Goal: Transaction & Acquisition: Purchase product/service

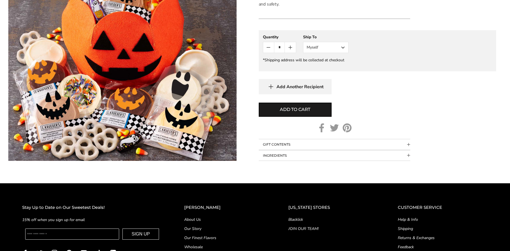
scroll to position [258, 0]
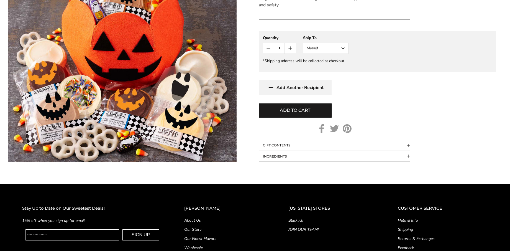
click at [308, 140] on button "GIFT CONTENTS" at bounding box center [335, 145] width 152 height 11
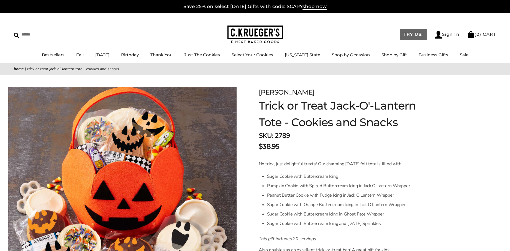
scroll to position [1, 0]
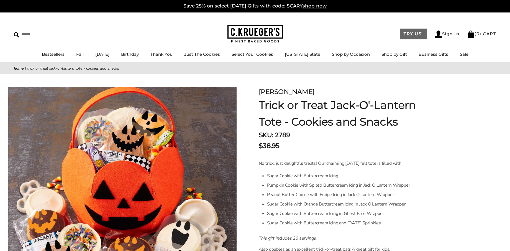
click at [408, 35] on link "TRY US!" at bounding box center [413, 34] width 27 height 11
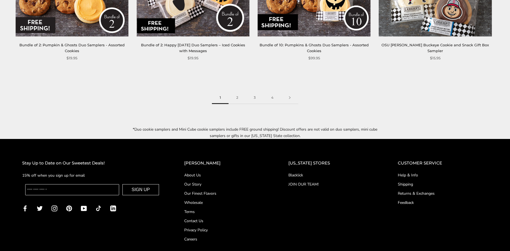
scroll to position [964, 0]
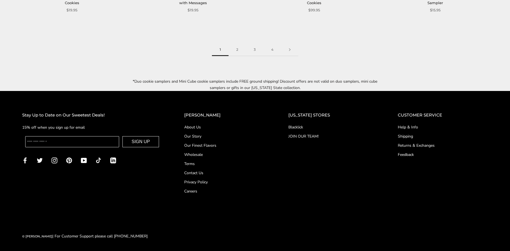
click at [203, 127] on link "About Us" at bounding box center [225, 127] width 82 height 6
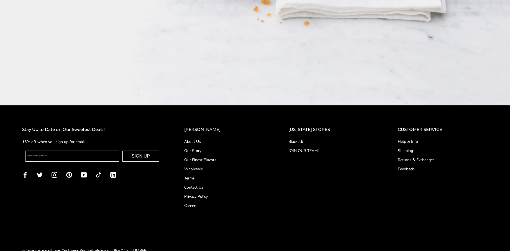
scroll to position [994, 0]
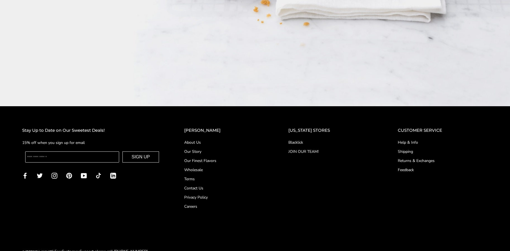
click at [199, 148] on link "Our Story" at bounding box center [225, 151] width 82 height 6
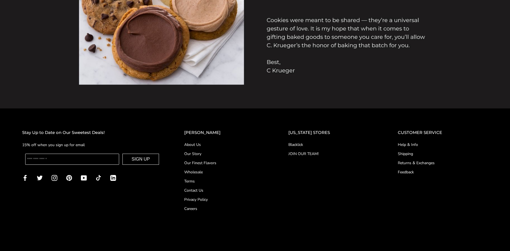
scroll to position [633, 0]
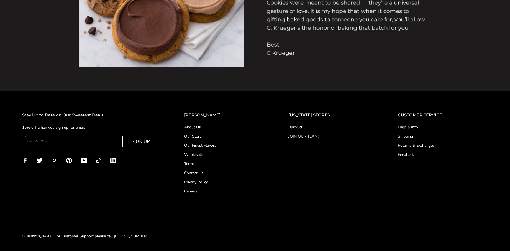
click at [199, 172] on link "Contact Us" at bounding box center [225, 173] width 82 height 6
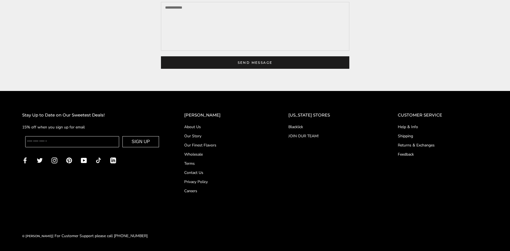
scroll to position [208, 0]
click at [411, 130] on link "Help & Info" at bounding box center [443, 127] width 90 height 6
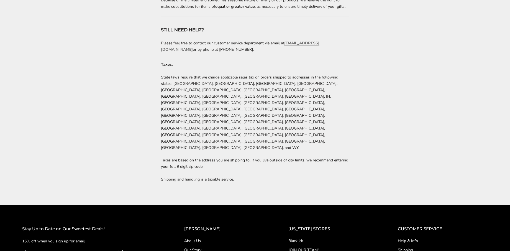
scroll to position [1181, 0]
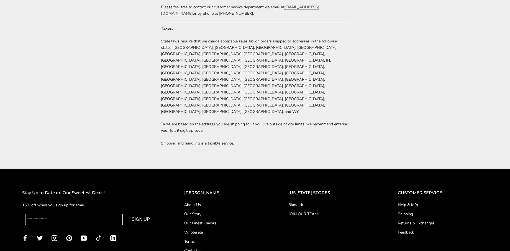
click at [402, 211] on link "Shipping" at bounding box center [443, 214] width 90 height 6
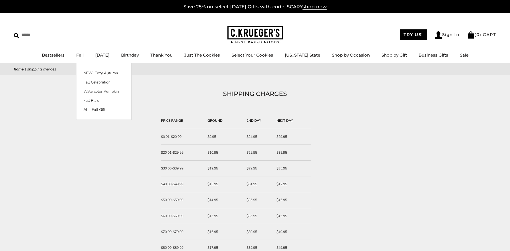
click at [106, 90] on link "Watercolor Pumpkin" at bounding box center [103, 91] width 55 height 6
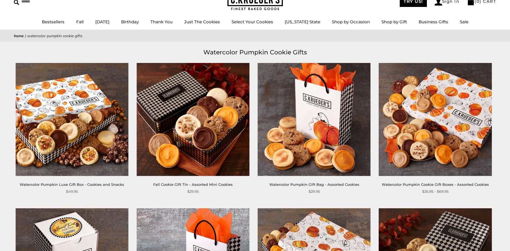
scroll to position [36, 0]
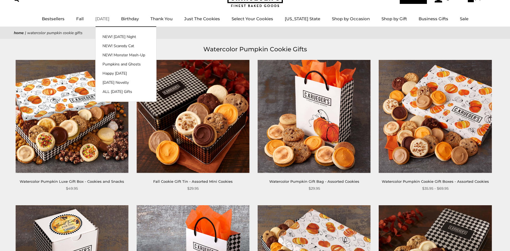
click at [109, 19] on link "[DATE]" at bounding box center [102, 18] width 14 height 5
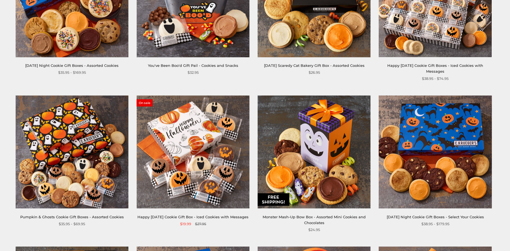
scroll to position [171, 0]
click at [204, 217] on link "Happy [DATE] Cookie Gift Box - Iced Cookies with Messages" at bounding box center [192, 216] width 111 height 4
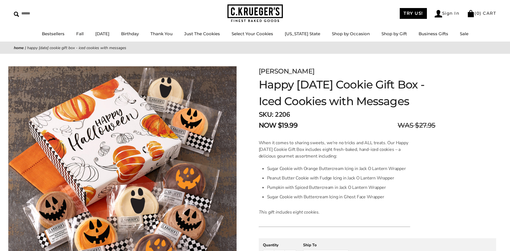
scroll to position [22, 0]
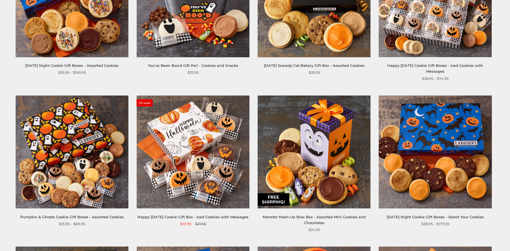
click at [315, 217] on link "Monster Mash-Up Bow Box - Assorted Mini Cookies and Chocolates" at bounding box center [314, 219] width 103 height 10
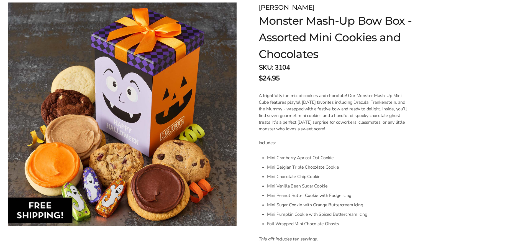
scroll to position [86, 0]
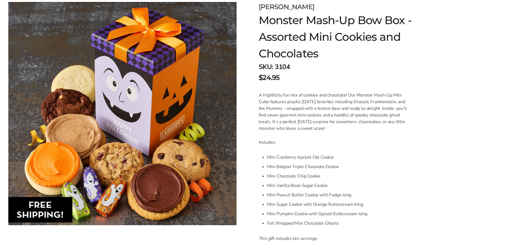
click at [439, 207] on form "C.KRUEGER'S Monster Mash-Up Bow Box - Assorted Mini Cookies and Chocolates SKU:…" at bounding box center [377, 198] width 237 height 392
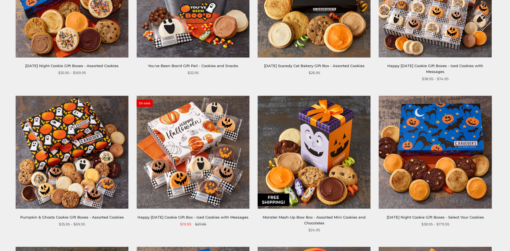
click at [105, 216] on link "Pumpkin & Ghosts Cookie Gift Boxes - Assorted Cookies" at bounding box center [72, 217] width 104 height 4
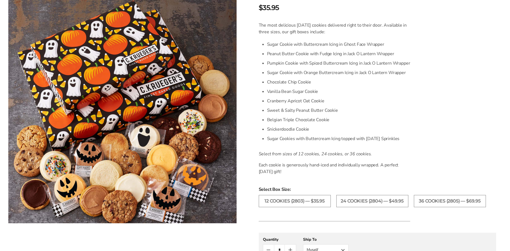
scroll to position [140, 0]
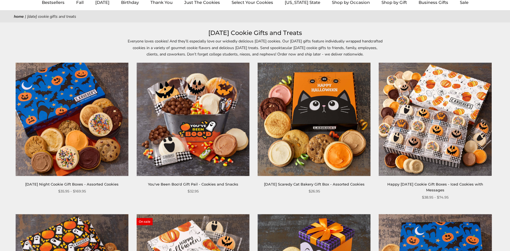
scroll to position [54, 0]
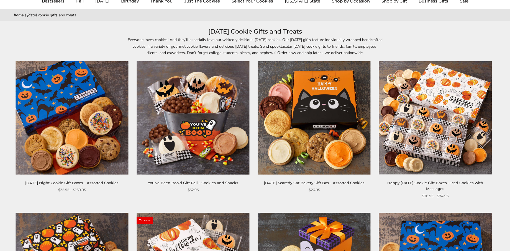
click at [182, 182] on link "You've Been Boo'd Gift Pail - Cookies and Snacks" at bounding box center [193, 182] width 90 height 4
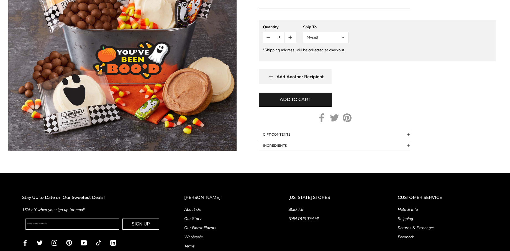
scroll to position [297, 0]
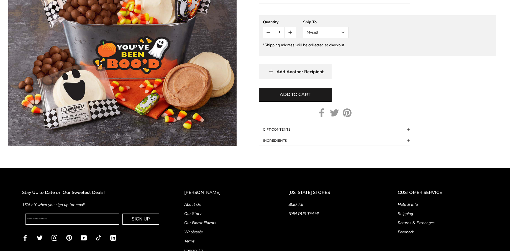
click at [275, 129] on button "GIFT CONTENTS" at bounding box center [335, 129] width 152 height 11
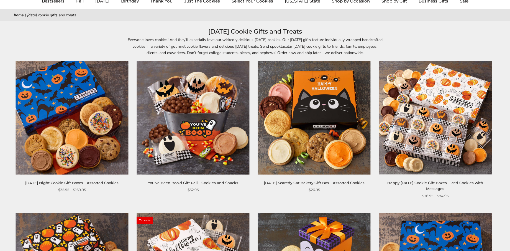
click at [405, 182] on link "Happy [DATE] Cookie Gift Boxes - Iced Cookies with Messages" at bounding box center [435, 185] width 96 height 10
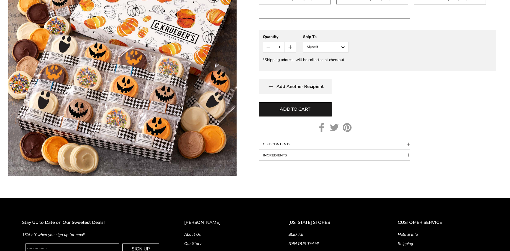
scroll to position [292, 0]
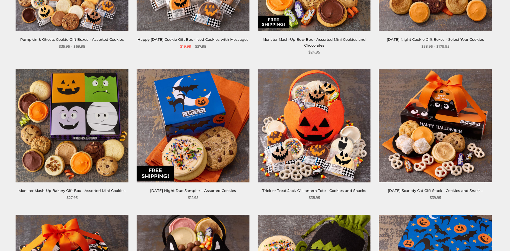
scroll to position [349, 0]
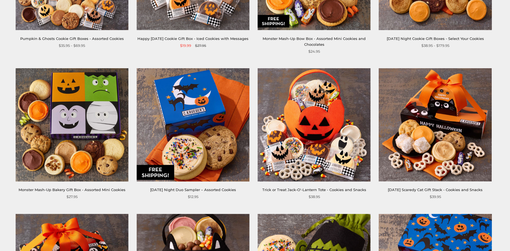
click at [105, 188] on link "Monster Mash-Up Bakery Gift Box - Assorted Mini Cookies" at bounding box center [72, 189] width 107 height 4
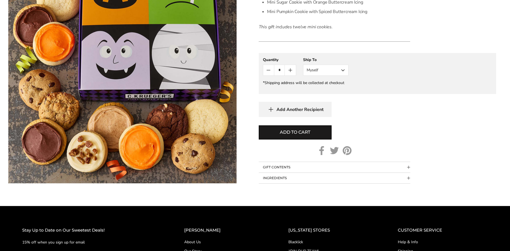
scroll to position [282, 0]
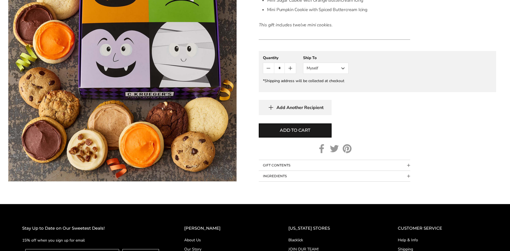
click at [311, 165] on button "GIFT CONTENTS" at bounding box center [335, 165] width 152 height 11
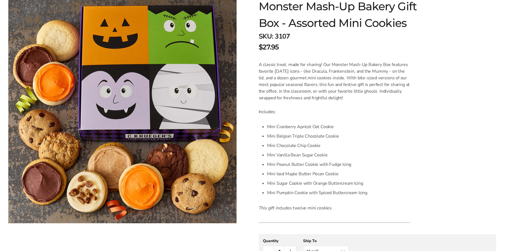
scroll to position [98, 0]
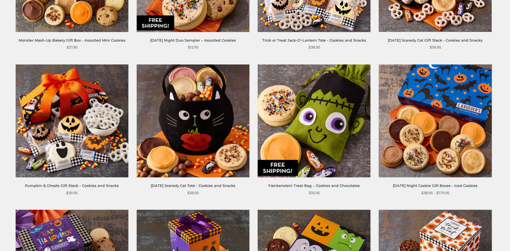
scroll to position [500, 0]
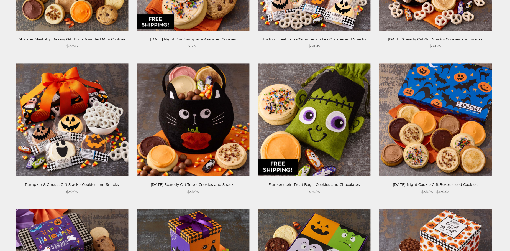
click at [101, 183] on link "Pumpkin & Ghosts Gift Stack - Cookies and Snacks" at bounding box center [72, 184] width 94 height 4
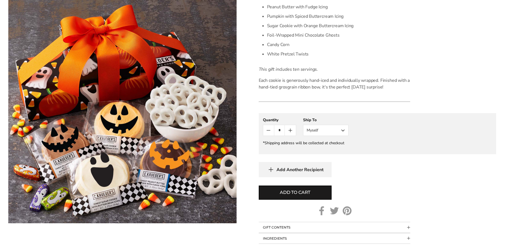
scroll to position [187, 0]
click at [340, 224] on button "GIFT CONTENTS" at bounding box center [335, 226] width 152 height 11
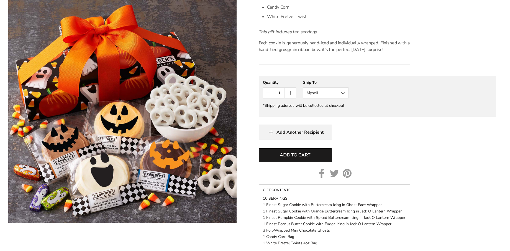
scroll to position [225, 0]
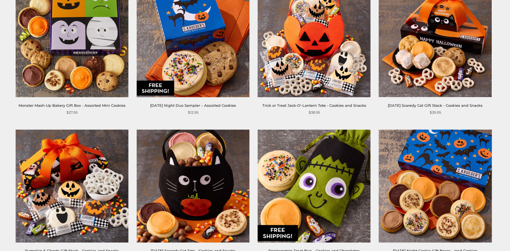
scroll to position [433, 0]
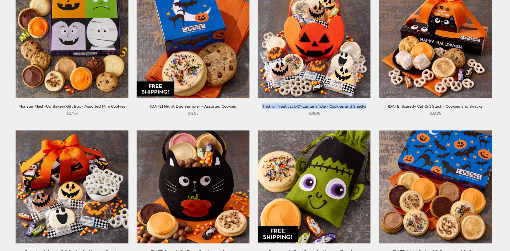
click at [322, 104] on link "Trick or Treat Jack-O'-Lantern Tote - Cookies and Snacks" at bounding box center [314, 106] width 104 height 4
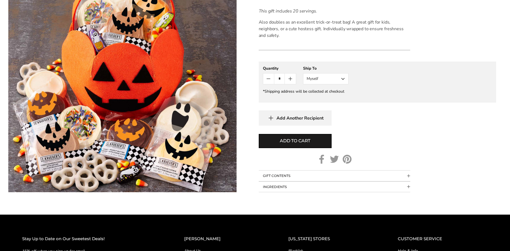
scroll to position [230, 0]
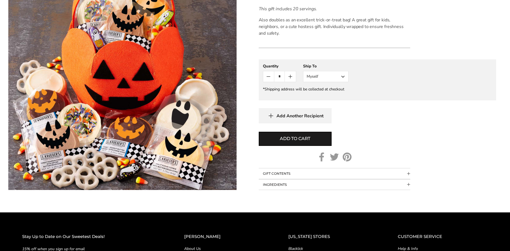
click at [300, 168] on button "GIFT CONTENTS" at bounding box center [335, 173] width 152 height 11
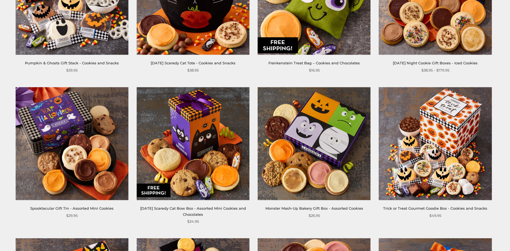
scroll to position [623, 0]
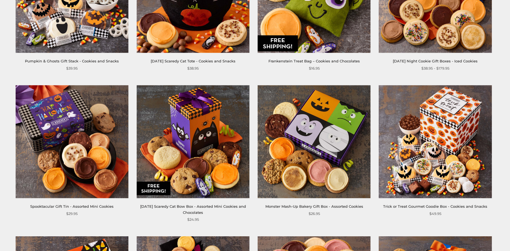
click at [53, 205] on link "Spooktacular Gift Tin - Assorted Mini Cookies" at bounding box center [71, 206] width 83 height 4
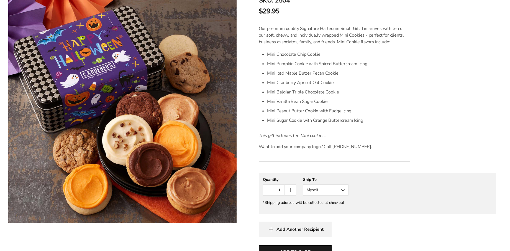
scroll to position [137, 0]
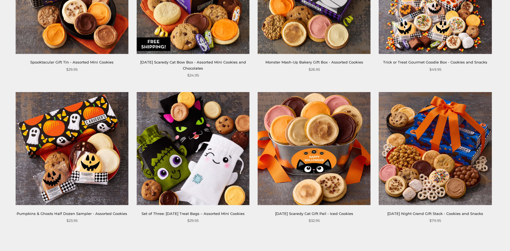
scroll to position [769, 0]
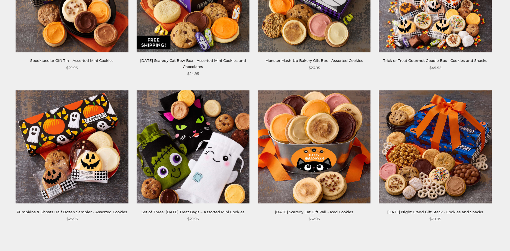
click at [315, 211] on link "Halloween Scaredy Cat Gift Pail - Iced Cookies" at bounding box center [314, 211] width 78 height 4
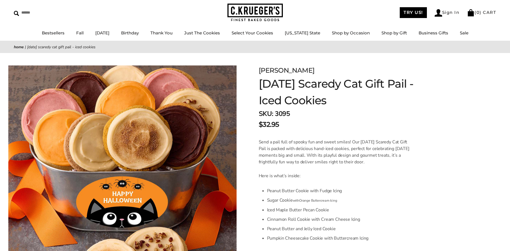
scroll to position [85, 0]
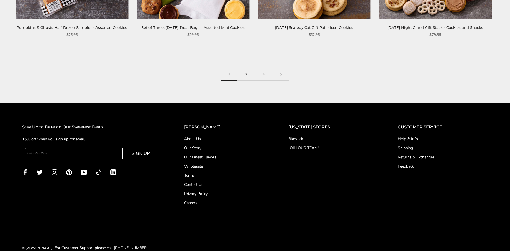
scroll to position [954, 0]
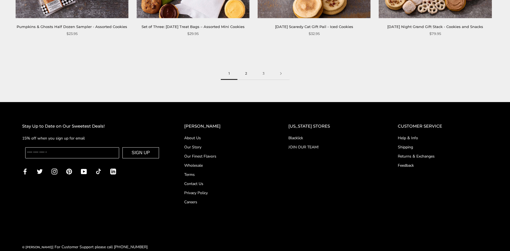
click at [246, 77] on link "2" at bounding box center [245, 73] width 17 height 12
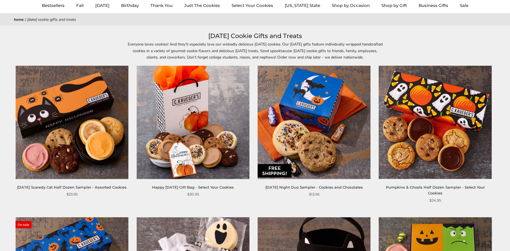
scroll to position [50, 0]
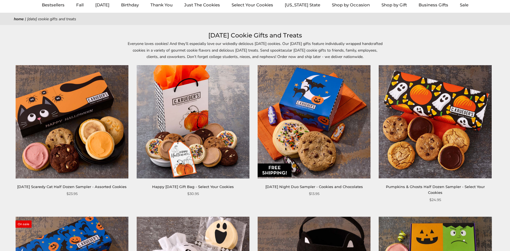
click at [195, 187] on link "Happy [DATE] Gift Bag - Select Your Cookies" at bounding box center [193, 186] width 82 height 4
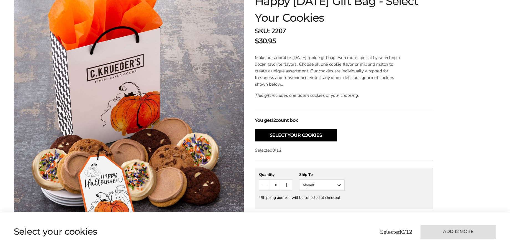
scroll to position [106, 0]
click at [294, 130] on button "Select Your Cookies" at bounding box center [296, 135] width 82 height 12
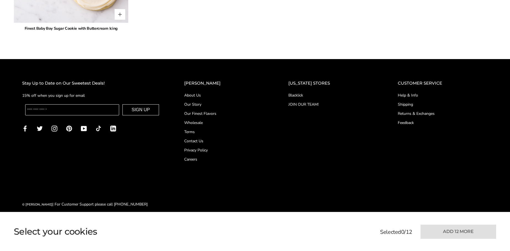
scroll to position [1409, 0]
click at [402, 101] on link "Shipping" at bounding box center [443, 104] width 90 height 6
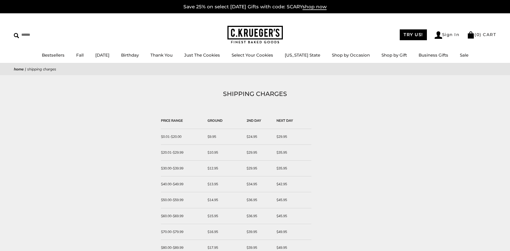
scroll to position [1, 0]
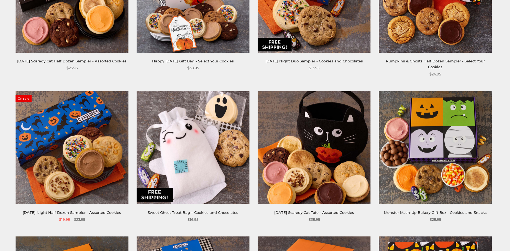
scroll to position [178, 0]
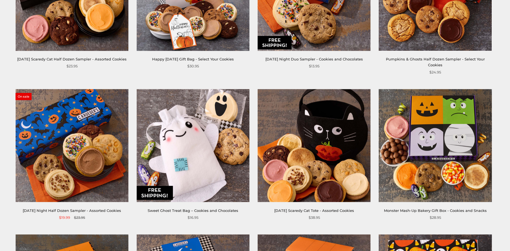
click at [417, 210] on link "Monster Mash-Up Bakery Gift Box - Cookies and Snacks" at bounding box center [435, 210] width 103 height 4
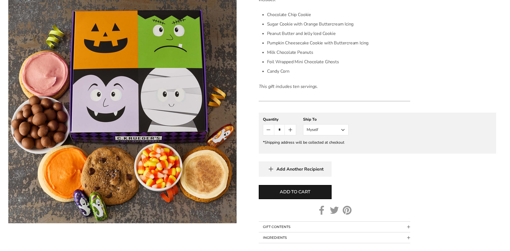
scroll to position [218, 0]
click at [295, 224] on button "GIFT CONTENTS" at bounding box center [335, 226] width 152 height 11
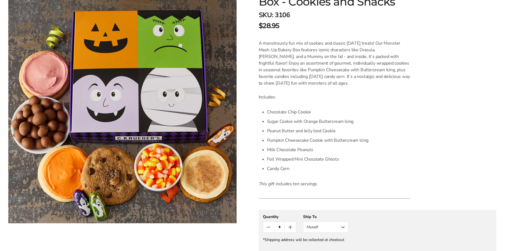
scroll to position [133, 0]
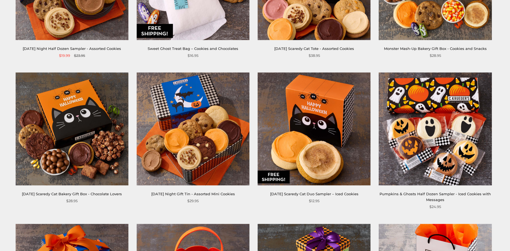
scroll to position [340, 0]
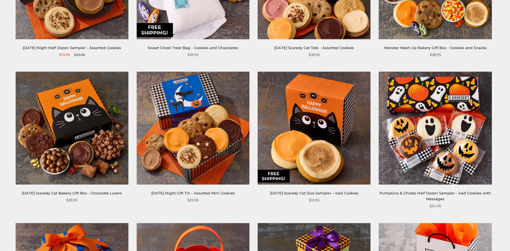
click at [77, 193] on link "[DATE] Scaredy Cat Bakery Gift Box - Chocolate Lovers" at bounding box center [72, 193] width 100 height 4
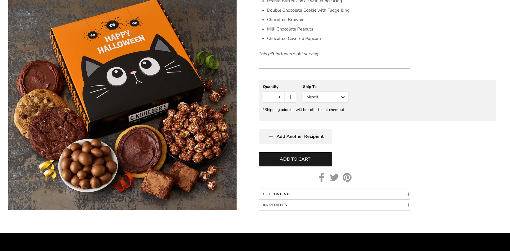
scroll to position [248, 0]
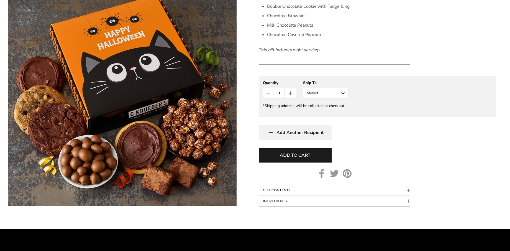
click at [296, 188] on button "GIFT CONTENTS" at bounding box center [335, 190] width 152 height 11
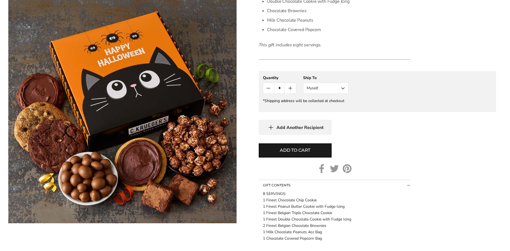
scroll to position [255, 0]
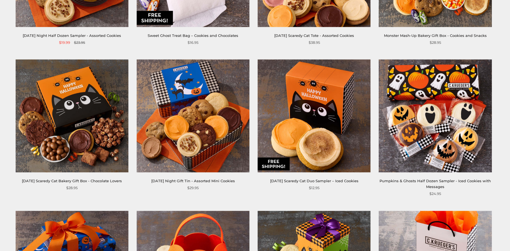
scroll to position [352, 0]
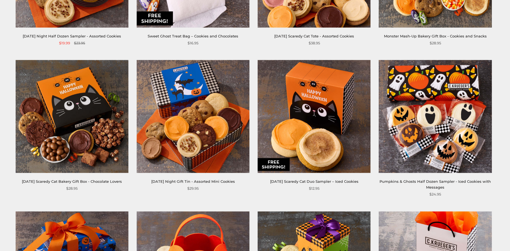
click at [101, 181] on link "[DATE] Scaredy Cat Bakery Gift Box - Chocolate Lovers" at bounding box center [72, 181] width 100 height 4
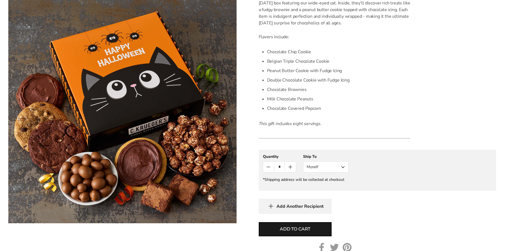
scroll to position [175, 0]
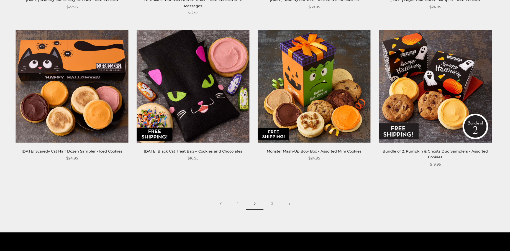
scroll to position [840, 0]
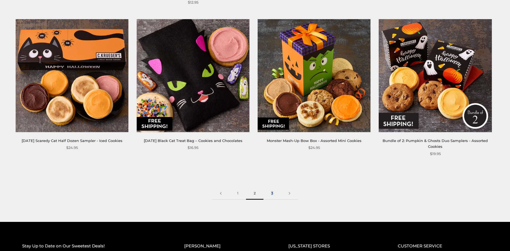
click at [272, 193] on link "3" at bounding box center [271, 193] width 17 height 12
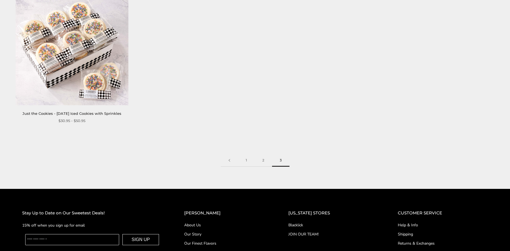
scroll to position [576, 0]
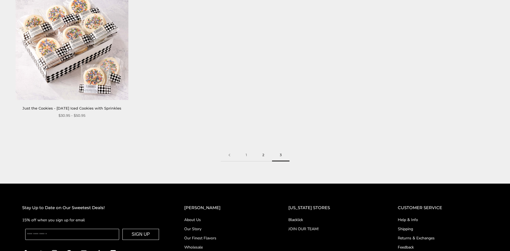
click at [263, 155] on link "2" at bounding box center [263, 155] width 17 height 12
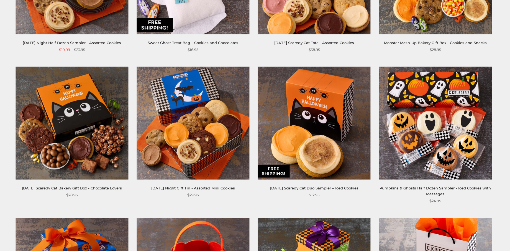
scroll to position [345, 0]
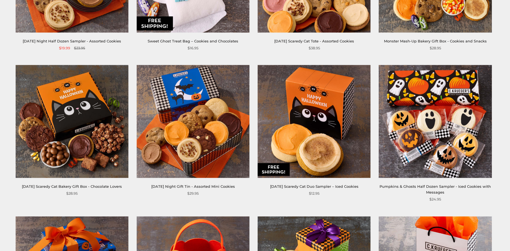
click at [83, 186] on link "[DATE] Scaredy Cat Bakery Gift Box - Chocolate Lovers" at bounding box center [72, 186] width 100 height 4
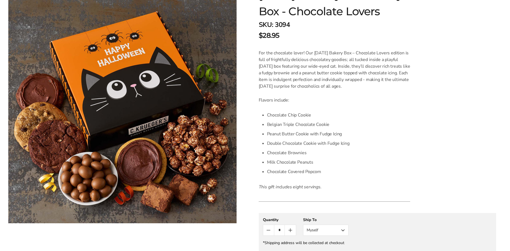
scroll to position [112, 0]
click at [343, 229] on button "Myself" at bounding box center [325, 229] width 45 height 11
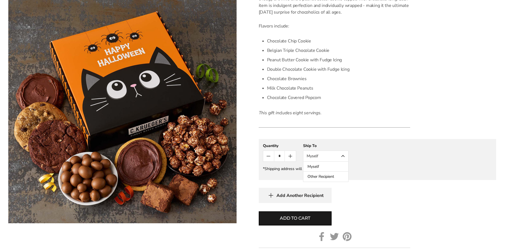
scroll to position [187, 0]
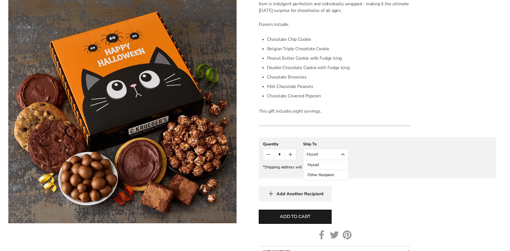
click at [315, 175] on button "Other Recipient" at bounding box center [325, 175] width 45 height 10
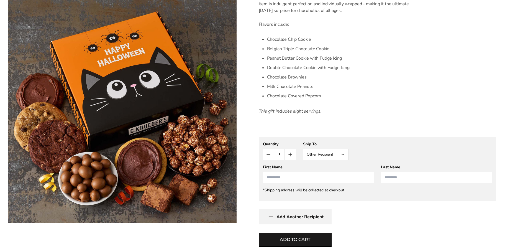
click at [308, 181] on input "First Name" at bounding box center [318, 177] width 111 height 11
type input "*******"
click at [402, 179] on input "Last Name" at bounding box center [436, 177] width 111 height 11
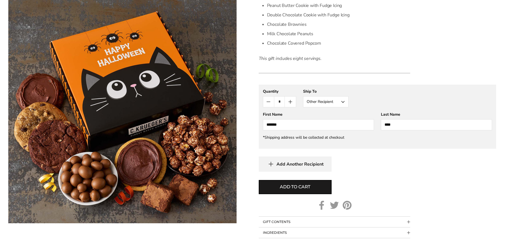
scroll to position [241, 0]
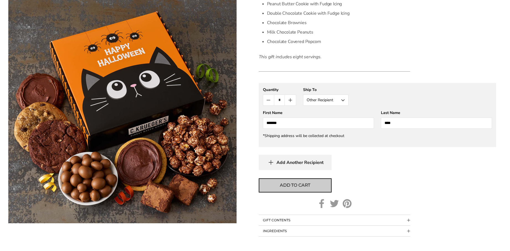
type input "****"
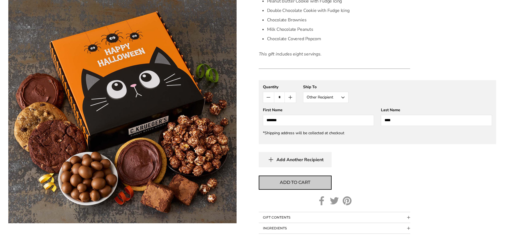
click at [297, 186] on button "Add to cart" at bounding box center [295, 182] width 73 height 14
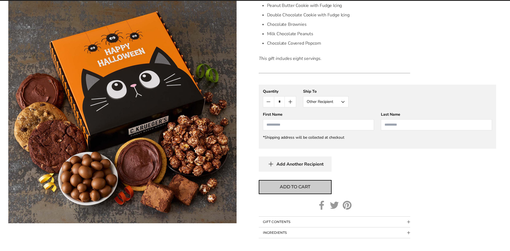
scroll to position [239, 0]
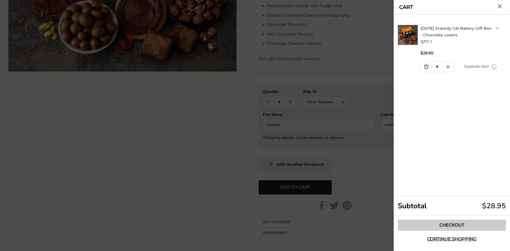
click at [449, 224] on link "Checkout" at bounding box center [452, 224] width 108 height 11
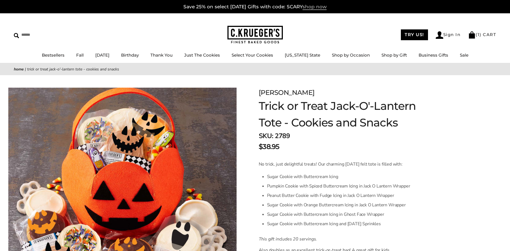
click at [315, 6] on span "shop now" at bounding box center [314, 7] width 24 height 6
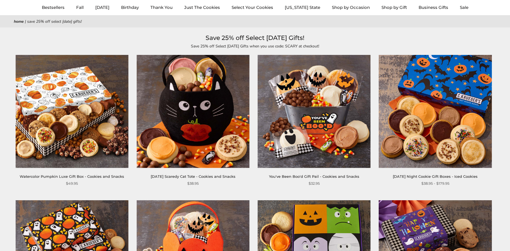
scroll to position [44, 0]
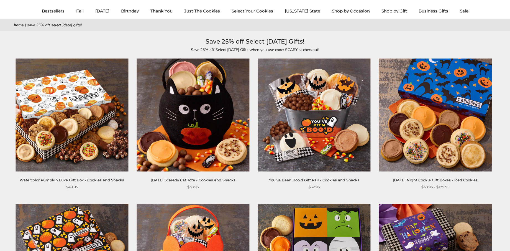
click at [100, 180] on link "Watercolor Pumpkin Luxe Gift Box - Cookies and Snacks" at bounding box center [72, 180] width 104 height 4
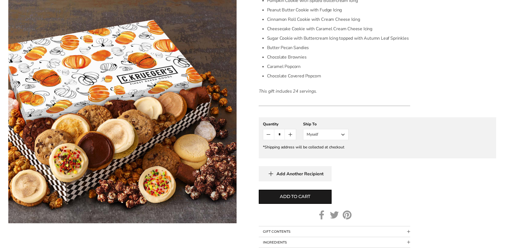
scroll to position [260, 0]
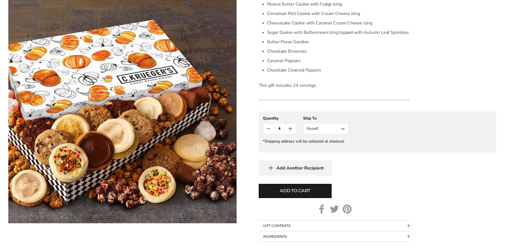
click at [294, 225] on button "GIFT CONTENTS" at bounding box center [335, 225] width 152 height 11
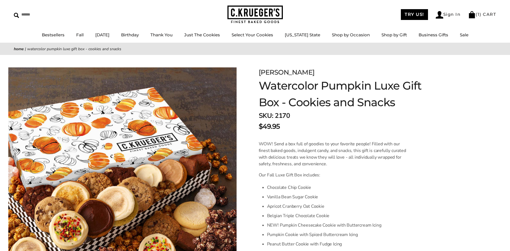
scroll to position [19, 0]
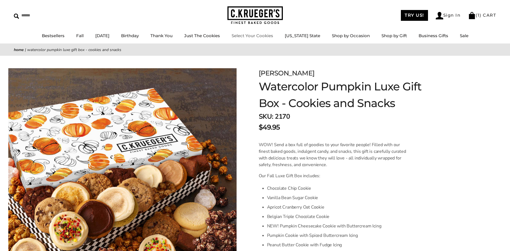
click at [255, 16] on img at bounding box center [254, 15] width 55 height 18
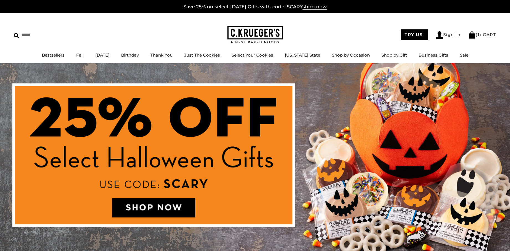
click at [150, 209] on img at bounding box center [255, 158] width 510 height 191
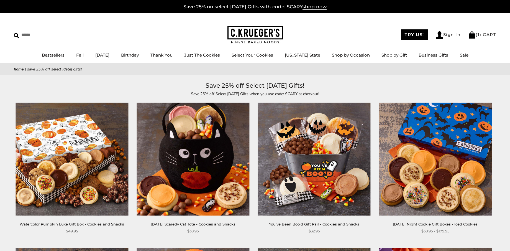
click at [322, 223] on link "You've Been Boo'd Gift Pail - Cookies and Snacks" at bounding box center [314, 224] width 90 height 4
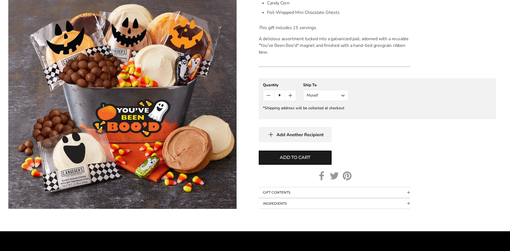
scroll to position [234, 0]
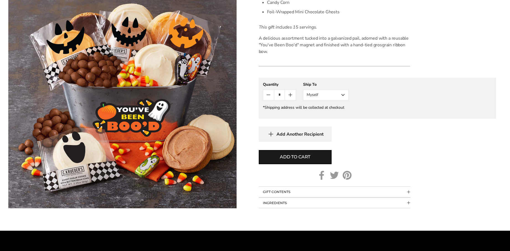
click at [294, 190] on button "GIFT CONTENTS" at bounding box center [335, 191] width 152 height 11
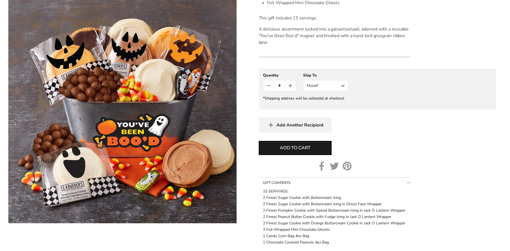
scroll to position [243, 0]
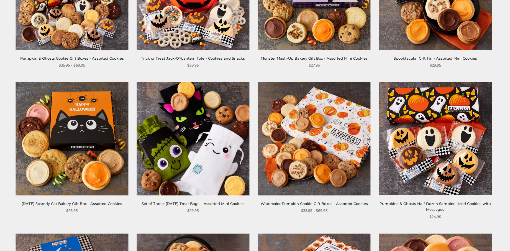
scroll to position [311, 0]
click at [301, 202] on link "Watercolor Pumpkin Cookie Gift Boxes - Assorted Cookies" at bounding box center [314, 203] width 107 height 4
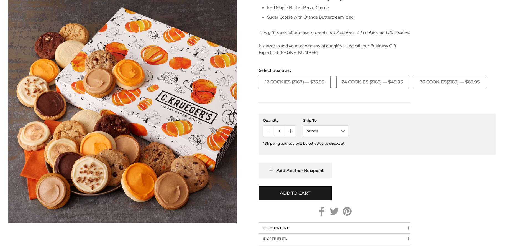
scroll to position [270, 0]
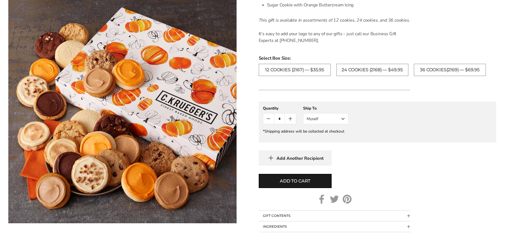
drag, startPoint x: 353, startPoint y: 214, endPoint x: 306, endPoint y: 215, distance: 47.6
click at [306, 215] on button "GIFT CONTENTS" at bounding box center [335, 215] width 152 height 11
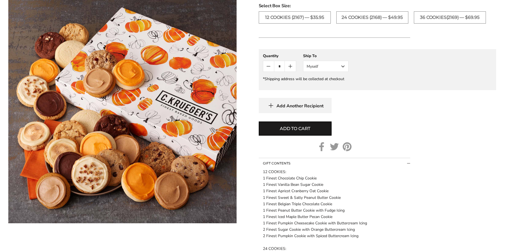
scroll to position [324, 0]
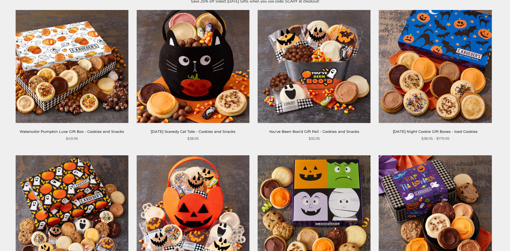
scroll to position [92, 0]
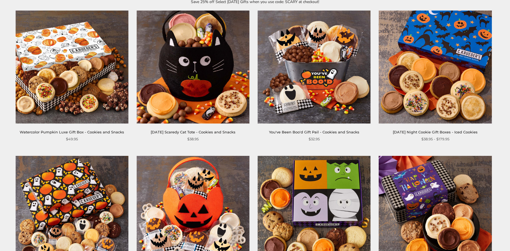
click at [297, 130] on link "You've Been Boo'd Gift Pail - Cookies and Snacks" at bounding box center [314, 132] width 90 height 4
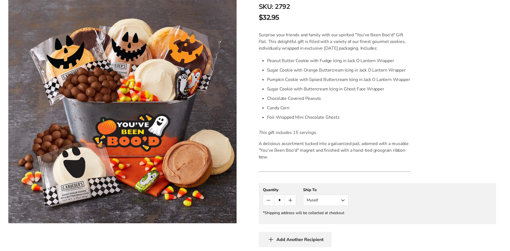
scroll to position [130, 0]
click at [343, 199] on button "Myself" at bounding box center [325, 198] width 45 height 11
click at [329, 217] on button "Other Recipient" at bounding box center [325, 219] width 45 height 10
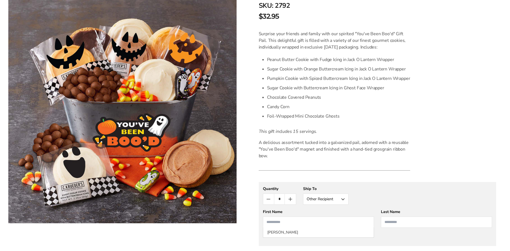
click at [287, 224] on input "First Name" at bounding box center [318, 221] width 111 height 11
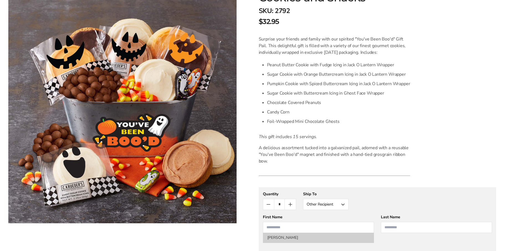
scroll to position [125, 0]
click at [289, 238] on li "Michael Paul" at bounding box center [318, 237] width 111 height 10
type input "*******"
type input "****"
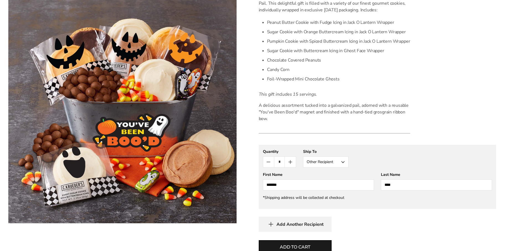
scroll to position [169, 0]
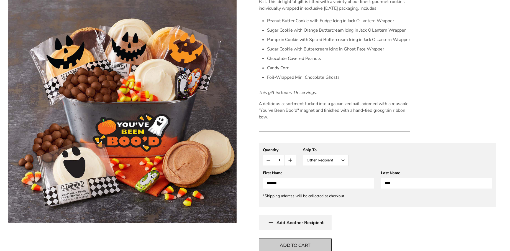
click at [290, 244] on span "Add to cart" at bounding box center [295, 245] width 30 height 7
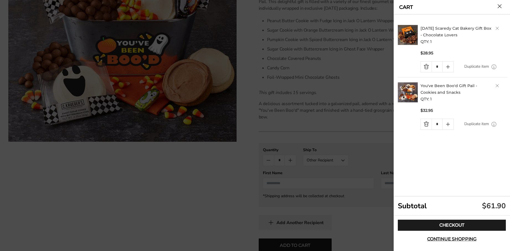
click at [425, 66] on link "Quantity minus button" at bounding box center [426, 66] width 11 height 11
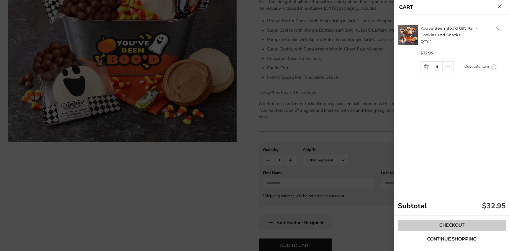
click at [447, 224] on link "Checkout" at bounding box center [452, 224] width 108 height 11
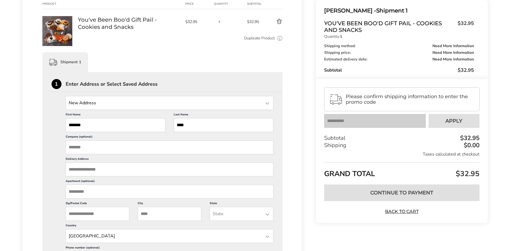
scroll to position [88, 0]
click at [268, 102] on div at bounding box center [267, 103] width 7 height 7
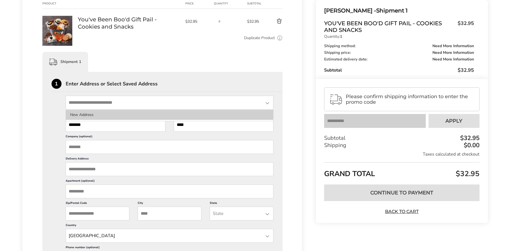
click at [87, 115] on li "New Address" at bounding box center [169, 115] width 207 height 10
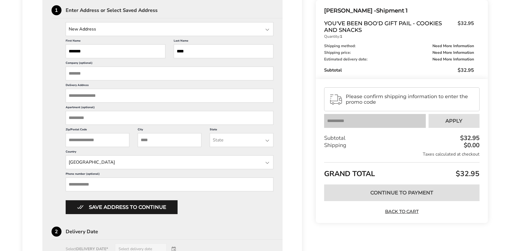
scroll to position [165, 0]
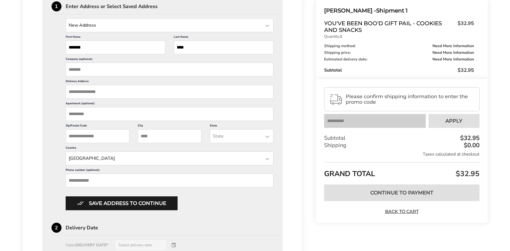
click at [85, 92] on input "Delivery Address" at bounding box center [170, 92] width 208 height 14
type input "**********"
click at [110, 138] on input "Zip/Postal Code" at bounding box center [98, 136] width 64 height 14
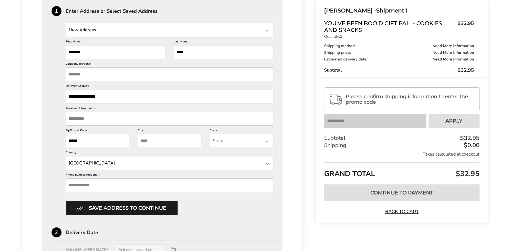
scroll to position [160, 0]
type input "*****"
click at [153, 140] on input "City" at bounding box center [170, 141] width 64 height 14
type input "*"
type input "******"
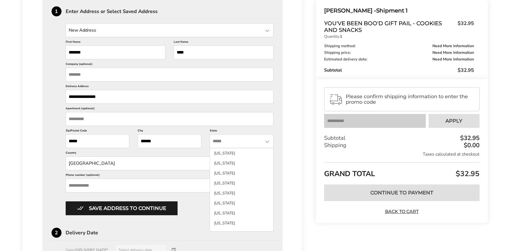
click at [228, 143] on input "State" at bounding box center [242, 141] width 64 height 14
click at [219, 152] on li "New Jersey" at bounding box center [241, 153] width 63 height 10
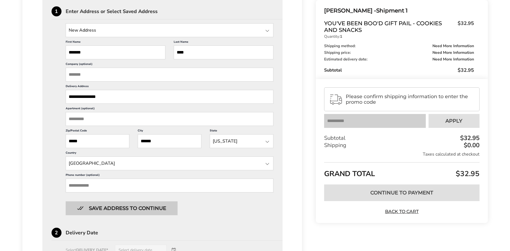
click at [143, 208] on button "Save address to continue" at bounding box center [122, 208] width 112 height 14
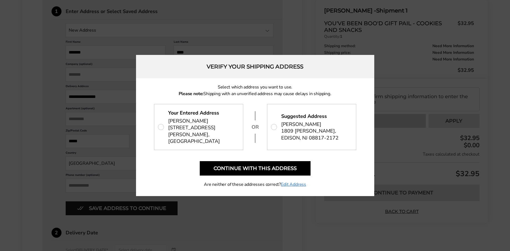
click at [304, 126] on span "[PERSON_NAME]" at bounding box center [301, 124] width 40 height 7
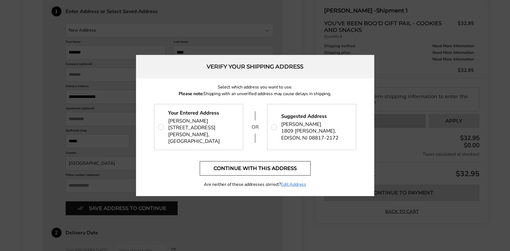
click at [255, 165] on button "Continue with this address" at bounding box center [255, 168] width 111 height 14
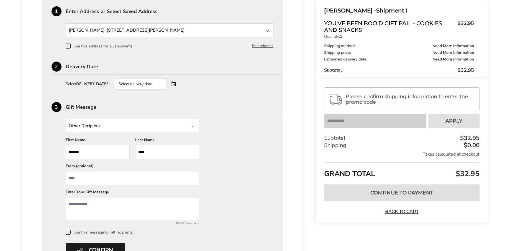
click at [151, 83] on div "Select delivery date" at bounding box center [141, 83] width 52 height 11
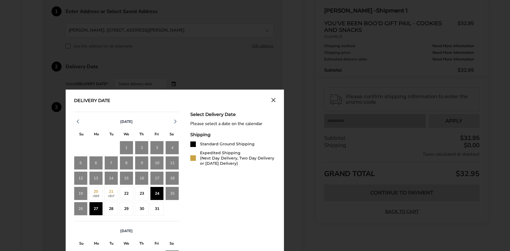
click at [96, 208] on div "27" at bounding box center [96, 209] width 14 height 14
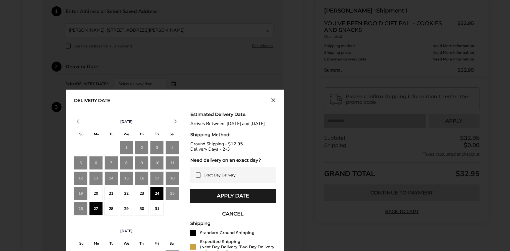
click at [110, 207] on div "28" at bounding box center [111, 209] width 14 height 14
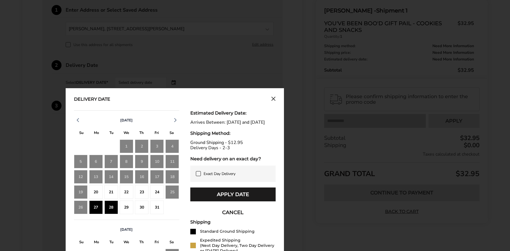
scroll to position [163, 0]
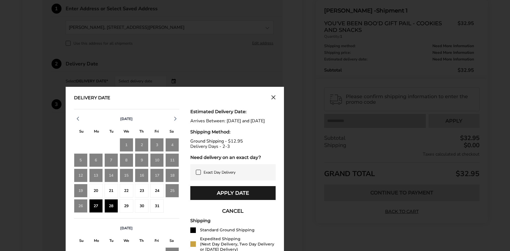
click at [185, 213] on div "October 2025 S M T W T F S 28 29 30 1 2 3 4 5 6 7 8 9 10 11 12 13 14 15 16 17 1…" at bounding box center [175, 226] width 202 height 234
click at [110, 207] on div "28" at bounding box center [111, 206] width 14 height 14
click at [97, 206] on div "27" at bounding box center [96, 206] width 14 height 14
click at [108, 205] on div "28" at bounding box center [111, 206] width 14 height 14
click at [96, 206] on div "27" at bounding box center [96, 206] width 14 height 14
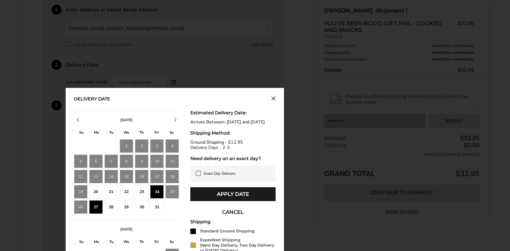
click at [108, 206] on div "28" at bounding box center [111, 207] width 14 height 14
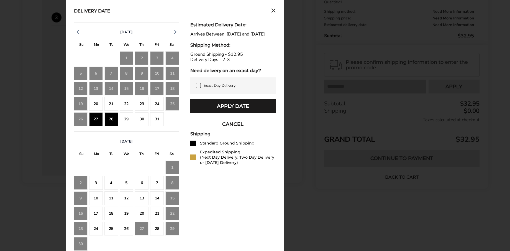
scroll to position [253, 0]
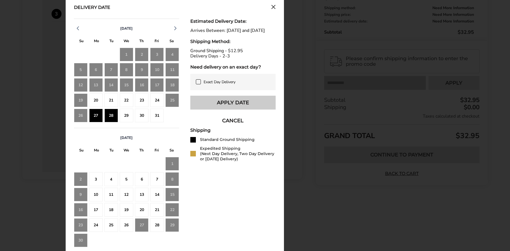
click at [210, 107] on button "Apply Date" at bounding box center [232, 103] width 85 height 14
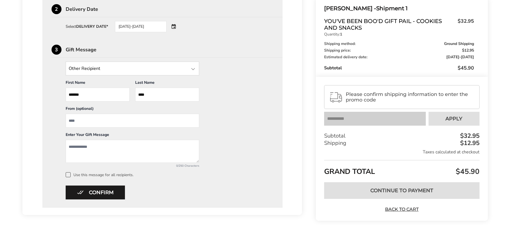
scroll to position [217, 0]
click at [193, 70] on div at bounding box center [193, 69] width 7 height 7
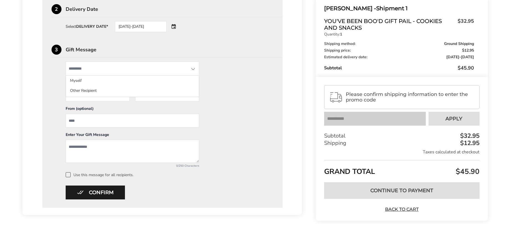
click at [193, 70] on div at bounding box center [193, 69] width 7 height 7
click at [243, 89] on div "Other Recipient Myself Other Recipient First Name * Enter recipient name ******…" at bounding box center [163, 119] width 222 height 116
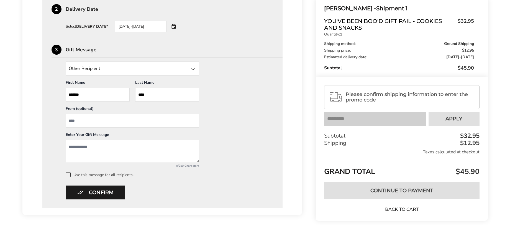
click at [101, 120] on input "From" at bounding box center [133, 121] width 134 height 14
click at [77, 147] on textarea "Add a message" at bounding box center [133, 151] width 134 height 23
type textarea "**********"
click at [105, 191] on button "Confirm" at bounding box center [95, 192] width 59 height 14
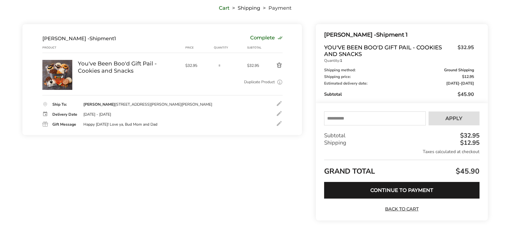
click at [338, 118] on input "text" at bounding box center [374, 118] width 101 height 14
type input "*****"
click at [458, 117] on span "Apply" at bounding box center [453, 118] width 17 height 5
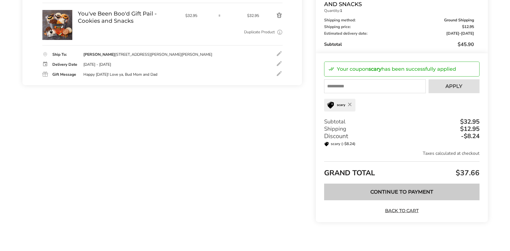
scroll to position [95, 0]
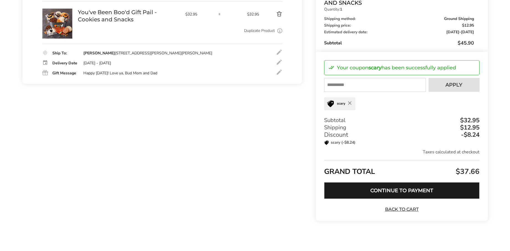
click at [399, 190] on button "Continue to Payment" at bounding box center [401, 190] width 155 height 17
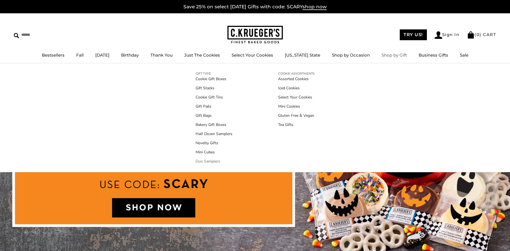
click at [213, 162] on link "Duo Samplers" at bounding box center [214, 161] width 37 height 6
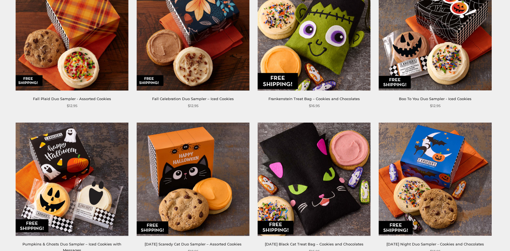
scroll to position [416, 0]
click at [87, 101] on link "Fall Plaid Duo Sampler - Assorted Cookies" at bounding box center [72, 98] width 78 height 4
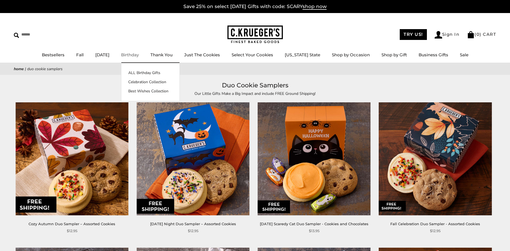
scroll to position [1, 0]
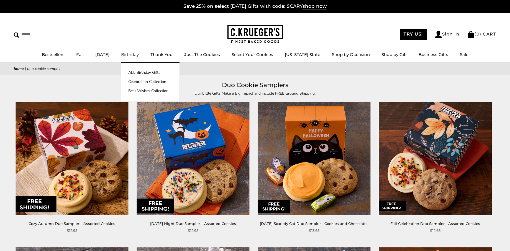
click at [139, 54] on link "Birthday" at bounding box center [130, 54] width 18 height 5
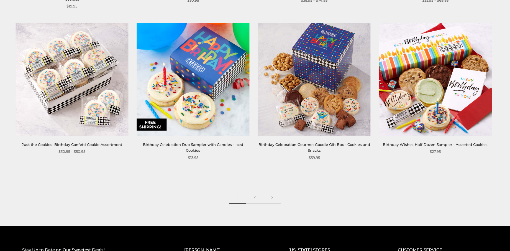
scroll to position [852, 0]
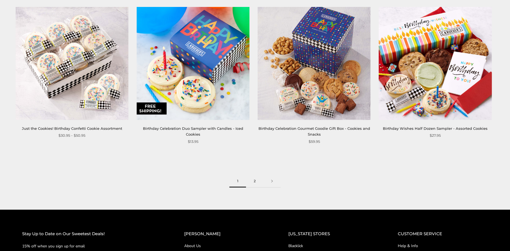
click at [255, 180] on link "2" at bounding box center [254, 181] width 17 height 12
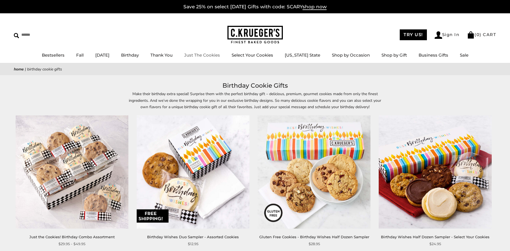
click at [208, 55] on link "Just The Cookies" at bounding box center [202, 54] width 36 height 5
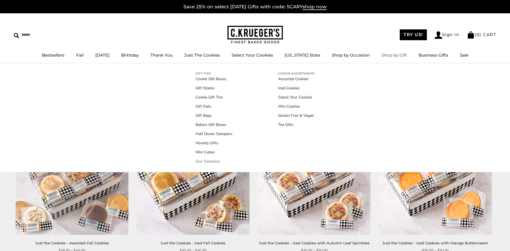
click at [212, 161] on link "Duo Samplers" at bounding box center [214, 161] width 37 height 6
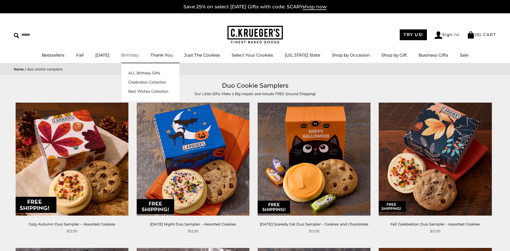
scroll to position [0, 0]
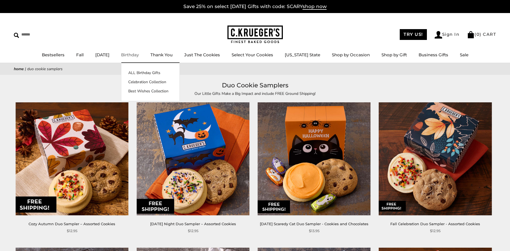
click at [139, 56] on link "Birthday" at bounding box center [130, 54] width 18 height 5
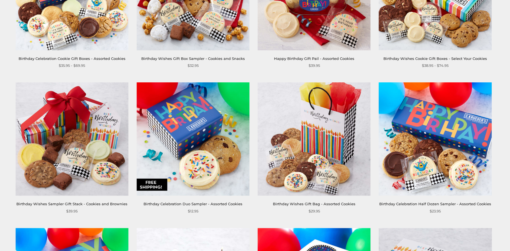
scroll to position [182, 0]
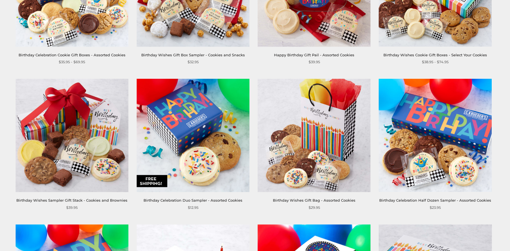
click at [212, 200] on link "Birthday Celebration Duo Sampler - Assorted Cookies" at bounding box center [192, 200] width 99 height 4
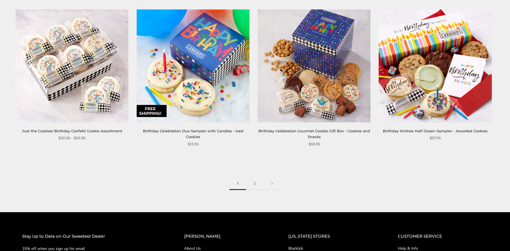
scroll to position [851, 0]
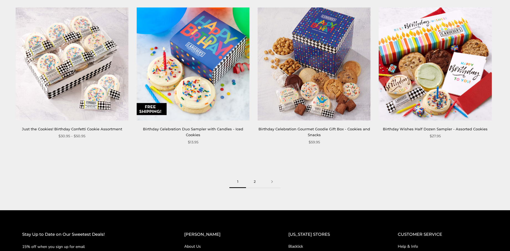
click at [254, 179] on link "2" at bounding box center [254, 181] width 17 height 12
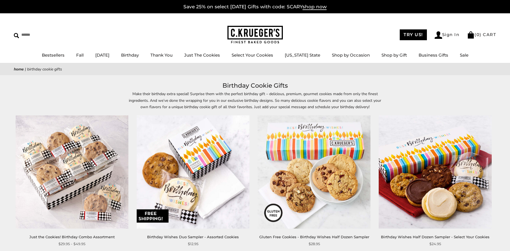
click at [219, 237] on link "Birthday Wishes Duo Sampler - Assorted Cookies" at bounding box center [193, 236] width 92 height 4
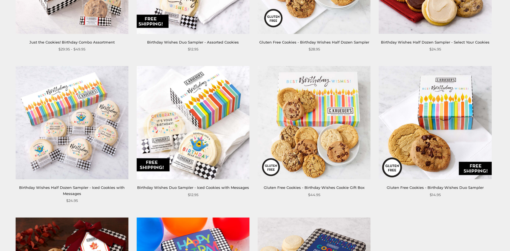
scroll to position [196, 0]
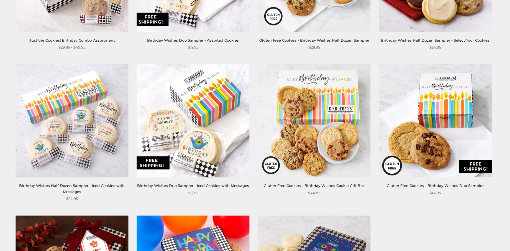
click at [224, 185] on link "Birthday Wishes Duo Sampler - Iced Cookies with Messages" at bounding box center [193, 185] width 112 height 4
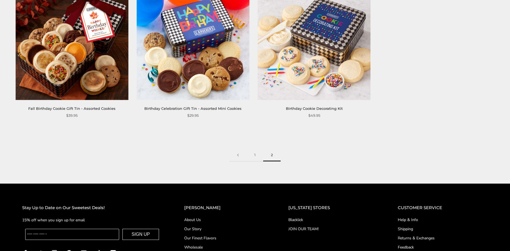
scroll to position [426, 0]
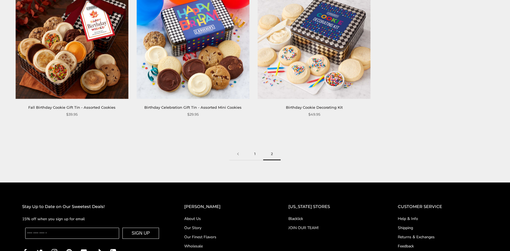
click at [254, 154] on link "1" at bounding box center [255, 154] width 17 height 12
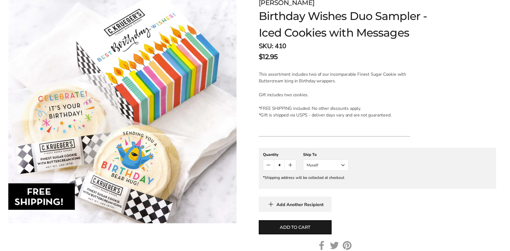
scroll to position [93, 0]
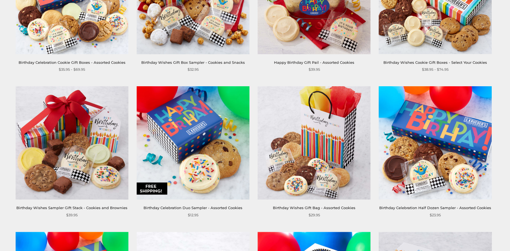
scroll to position [176, 0]
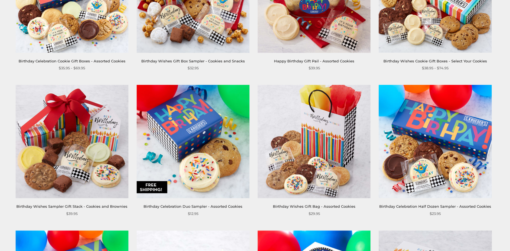
click at [185, 206] on link "Birthday Celebration Duo Sampler - Assorted Cookies" at bounding box center [192, 206] width 99 height 4
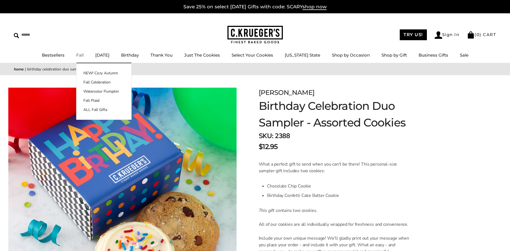
scroll to position [0, 0]
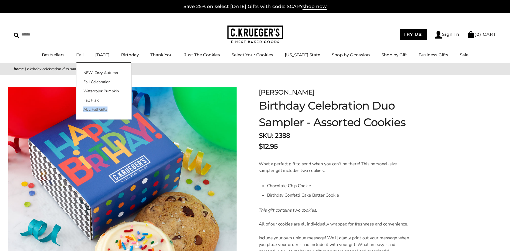
drag, startPoint x: 95, startPoint y: 110, endPoint x: 92, endPoint y: 109, distance: 2.9
click at [92, 109] on link "ALL Fall Gifts" at bounding box center [103, 109] width 55 height 6
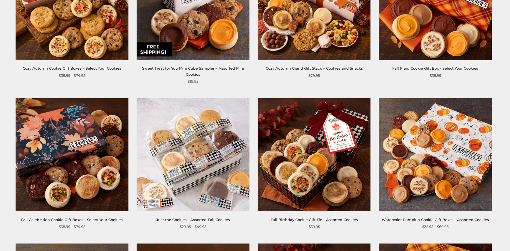
scroll to position [465, 0]
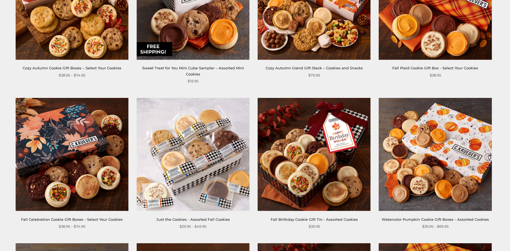
click at [195, 67] on link "Sweet Treat for You Mini Cube Sampler – Assorted Mini Cookies" at bounding box center [193, 71] width 102 height 10
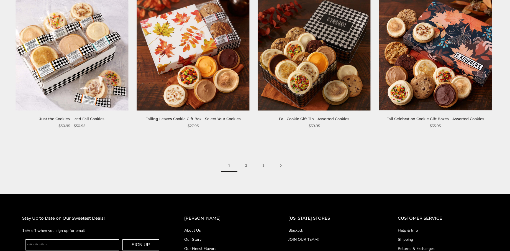
scroll to position [860, 0]
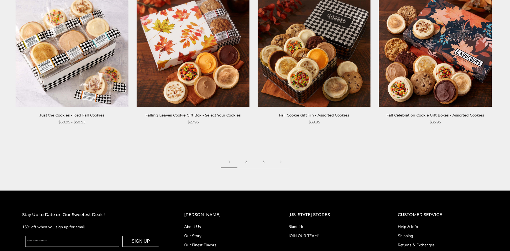
click at [247, 161] on link "2" at bounding box center [245, 162] width 17 height 12
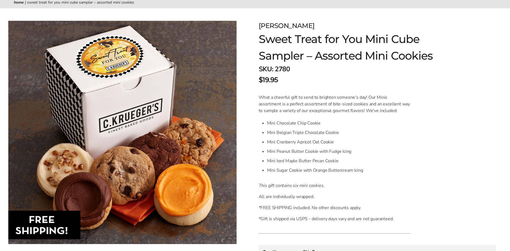
scroll to position [67, 0]
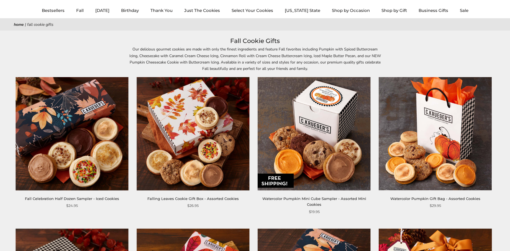
scroll to position [45, 0]
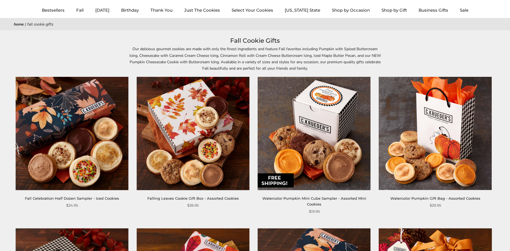
click at [321, 198] on link "Watercolor Pumpkin Mini Cube Sampler - Assorted Mini Cookies" at bounding box center [314, 201] width 104 height 10
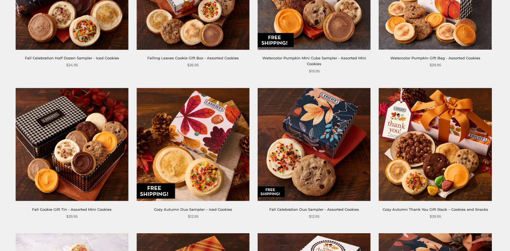
scroll to position [186, 0]
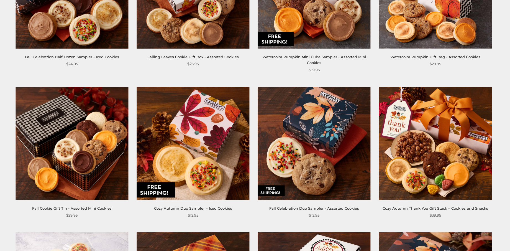
click at [213, 206] on link "Cozy Autumn Duo Sampler – Iced Cookies" at bounding box center [193, 208] width 78 height 4
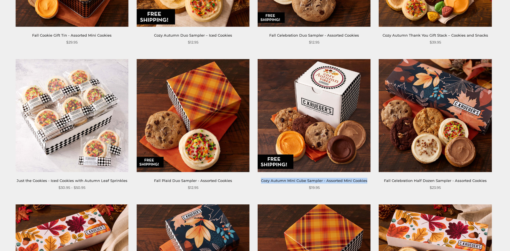
scroll to position [360, 0]
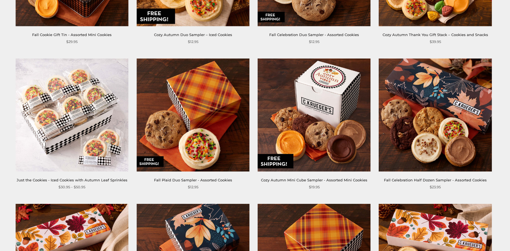
click at [301, 179] on link "Cozy Autumn Mini Cube Sampler - Assorted Mini Cookies" at bounding box center [314, 180] width 106 height 4
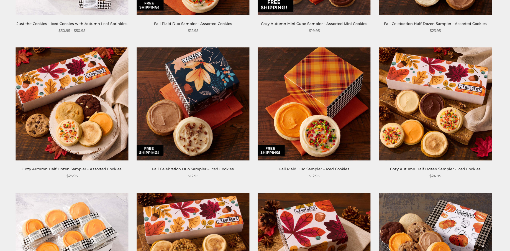
scroll to position [517, 0]
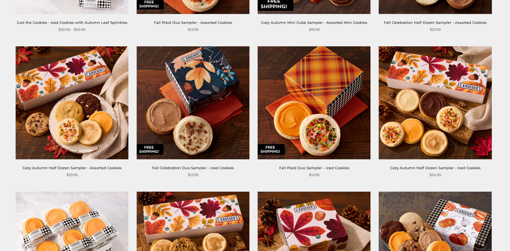
click at [217, 167] on link "Fall Celebration Duo Sampler – Iced Cookies" at bounding box center [193, 167] width 82 height 4
click at [341, 167] on link "Fall Plaid Duo Sampler – Iced Cookies" at bounding box center [314, 167] width 70 height 4
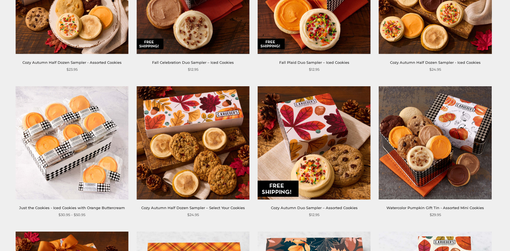
scroll to position [622, 0]
click at [342, 206] on link "Cozy Autumn Duo Sampler – Assorted Cookies" at bounding box center [314, 207] width 87 height 4
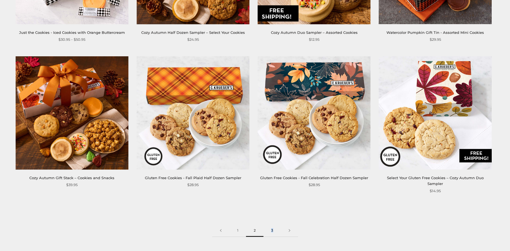
scroll to position [798, 0]
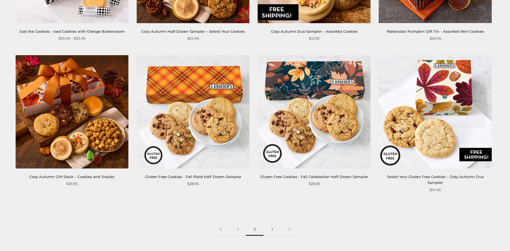
click at [272, 223] on link "3" at bounding box center [271, 229] width 17 height 12
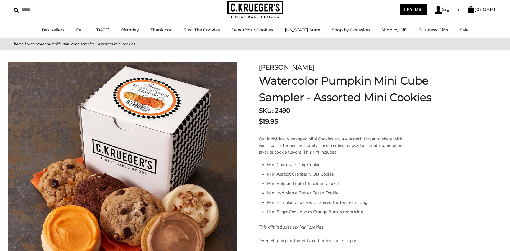
scroll to position [26, 0]
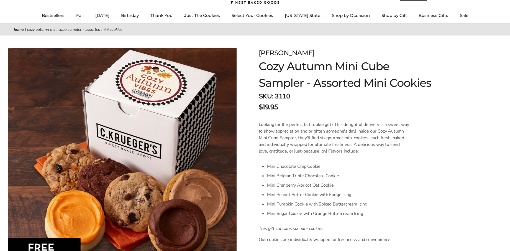
scroll to position [41, 0]
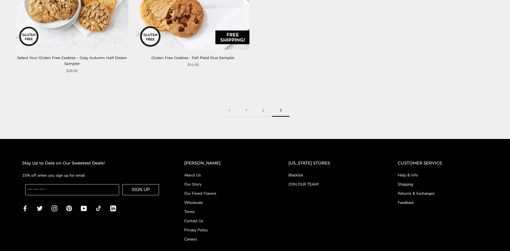
scroll to position [191, 0]
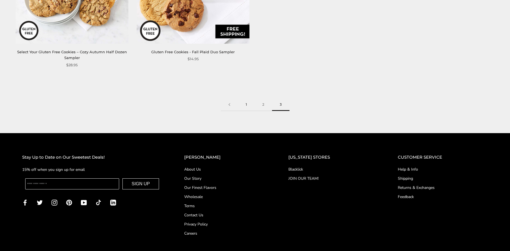
click at [246, 104] on link "1" at bounding box center [246, 104] width 17 height 12
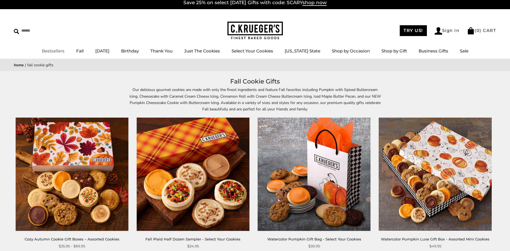
drag, startPoint x: 85, startPoint y: 43, endPoint x: 94, endPoint y: 48, distance: 10.0
click at [89, 45] on div "****** TRY US! Sign In ( 0 ) CART ( 0 ) CART Bestsellers Fall NEW! Cozy Autumn …" at bounding box center [255, 34] width 510 height 50
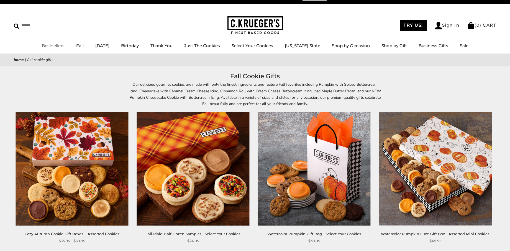
click at [51, 49] on li "Bestsellers" at bounding box center [53, 45] width 23 height 7
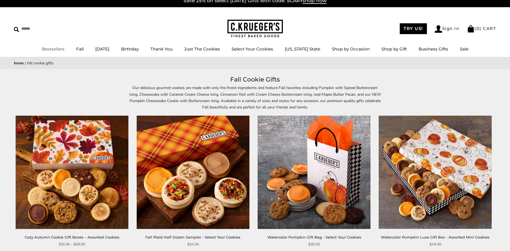
scroll to position [8, 0]
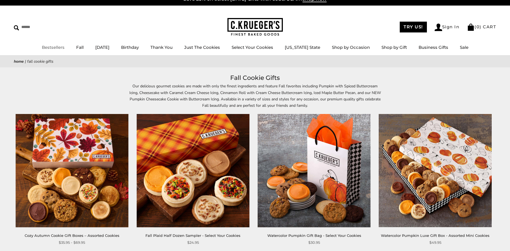
click at [55, 49] on link "Bestsellers" at bounding box center [53, 47] width 23 height 5
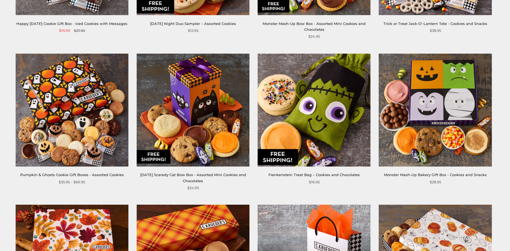
scroll to position [371, 0]
